Goal: Navigation & Orientation: Find specific page/section

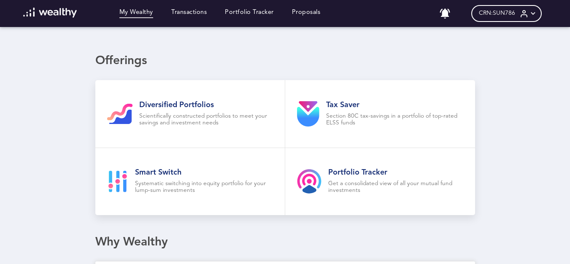
click at [140, 14] on link "My Wealthy" at bounding box center [136, 13] width 34 height 9
click at [203, 13] on link "Transactions" at bounding box center [188, 13] width 35 height 9
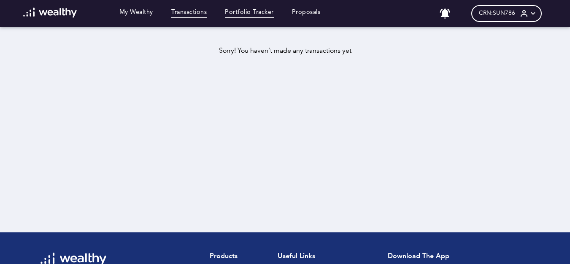
click at [248, 11] on link "Portfolio Tracker" at bounding box center [249, 13] width 49 height 9
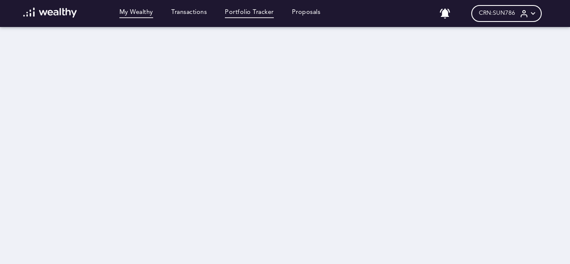
click at [139, 11] on link "My Wealthy" at bounding box center [136, 13] width 34 height 9
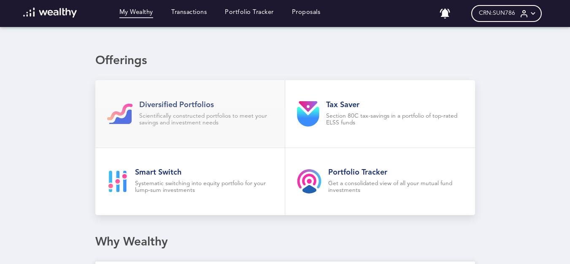
click at [208, 105] on h2 "Diversified Portfolios" at bounding box center [206, 104] width 134 height 9
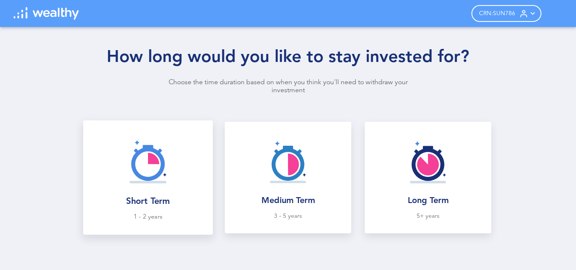
click at [131, 180] on img at bounding box center [147, 161] width 55 height 55
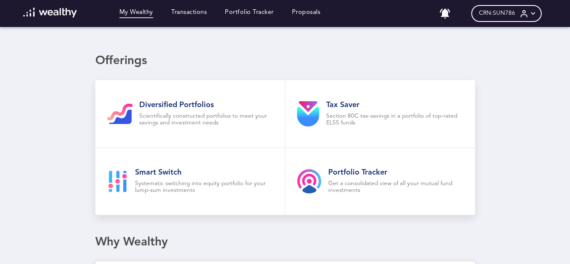
click at [189, 47] on div "Loading dashboard My Wealthy Transactions Portfolio Tracker Proposals No notifi…" at bounding box center [285, 132] width 570 height 264
click at [537, 16] on icon at bounding box center [532, 13] width 9 height 9
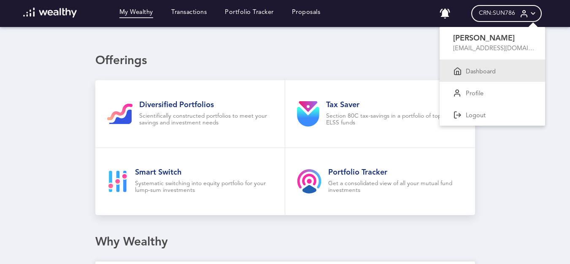
click at [477, 72] on p "Dashboard" at bounding box center [480, 72] width 30 height 8
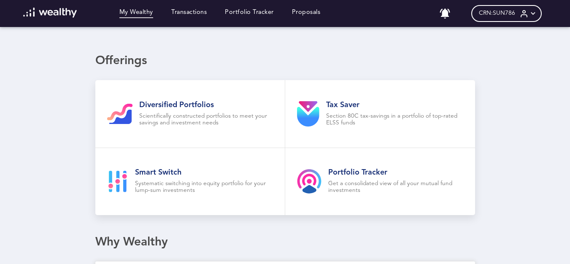
click at [537, 15] on icon at bounding box center [532, 13] width 9 height 9
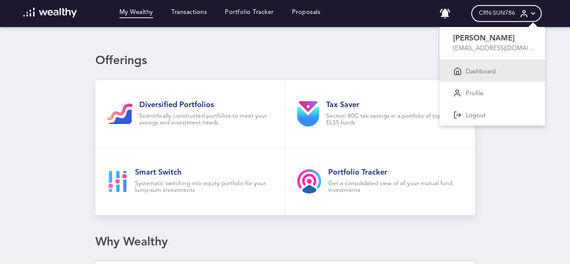
click at [495, 68] on p "Dashboard" at bounding box center [480, 72] width 30 height 8
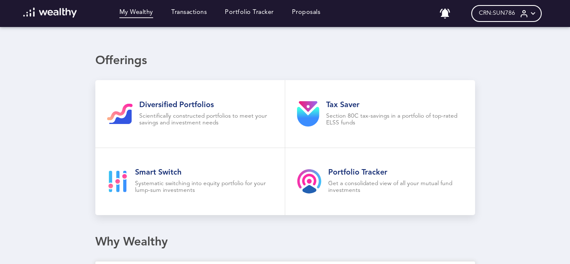
click at [527, 18] on icon at bounding box center [523, 13] width 9 height 9
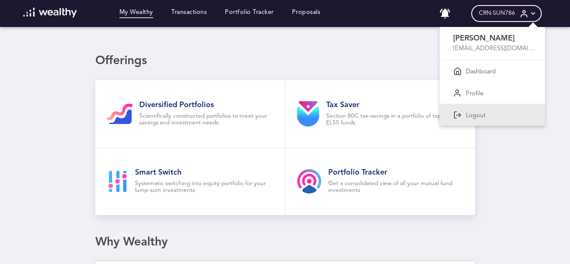
click at [482, 115] on p "Logout" at bounding box center [475, 116] width 20 height 8
